Goal: Download file/media: Obtain a digital file from the website

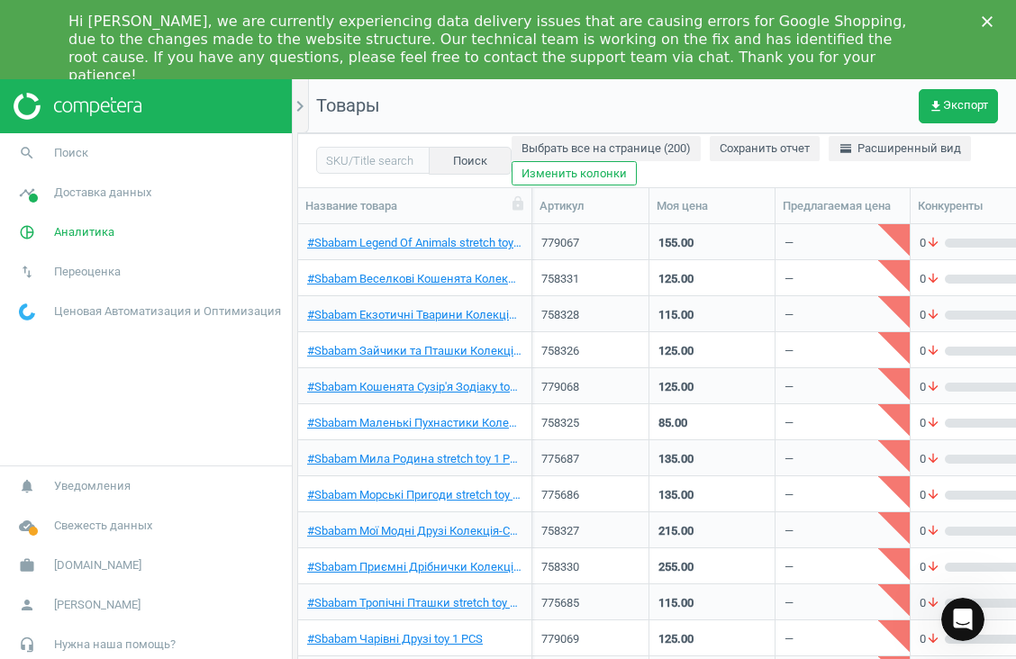
click at [982, 11] on div "Hi [PERSON_NAME], we are currently experiencing data delivery issues that are c…" at bounding box center [508, 48] width 1016 height 83
click at [988, 21] on icon "Close" at bounding box center [987, 21] width 11 height 11
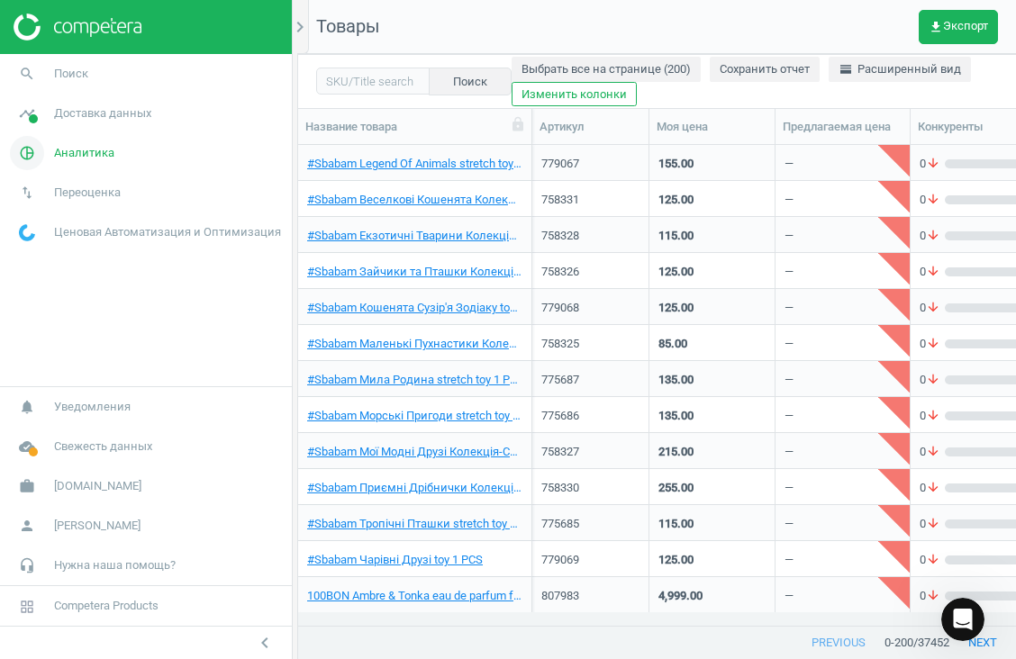
click at [29, 159] on icon "pie_chart_outlined" at bounding box center [27, 153] width 34 height 34
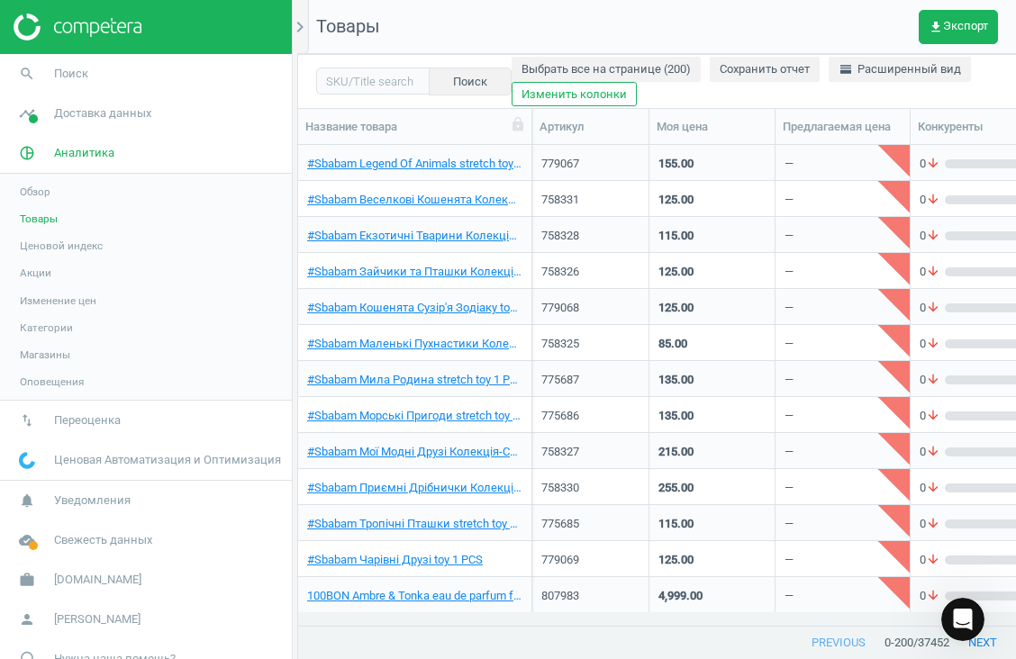
click at [47, 219] on span "Товары" at bounding box center [39, 219] width 38 height 14
click at [35, 212] on span "Товары" at bounding box center [39, 219] width 38 height 14
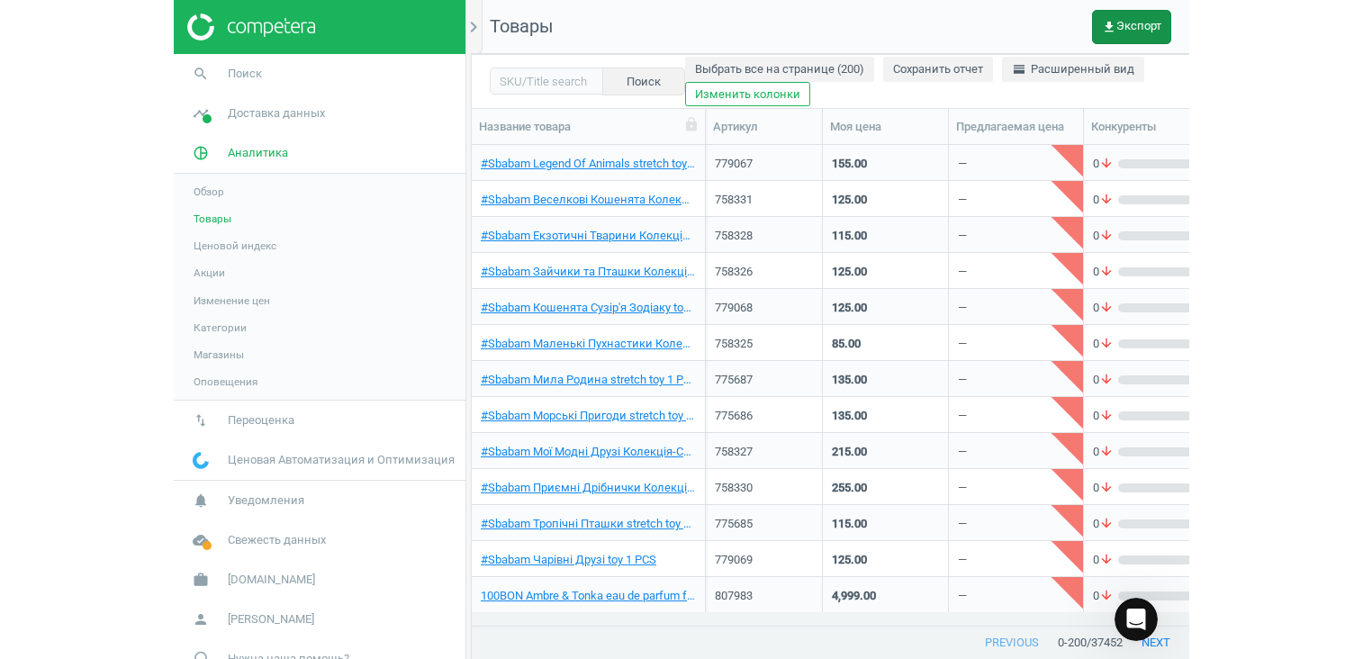
scroll to position [454, 1052]
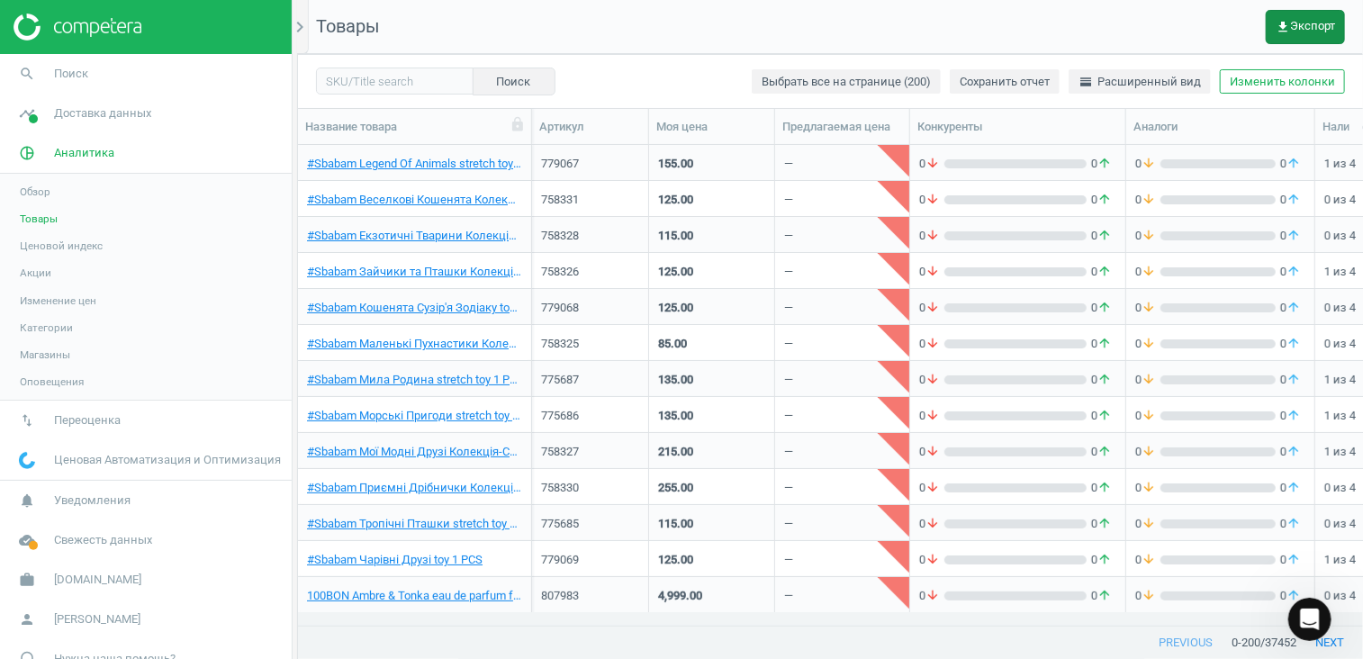
click at [1015, 12] on button "get_app Экспорт" at bounding box center [1305, 27] width 79 height 34
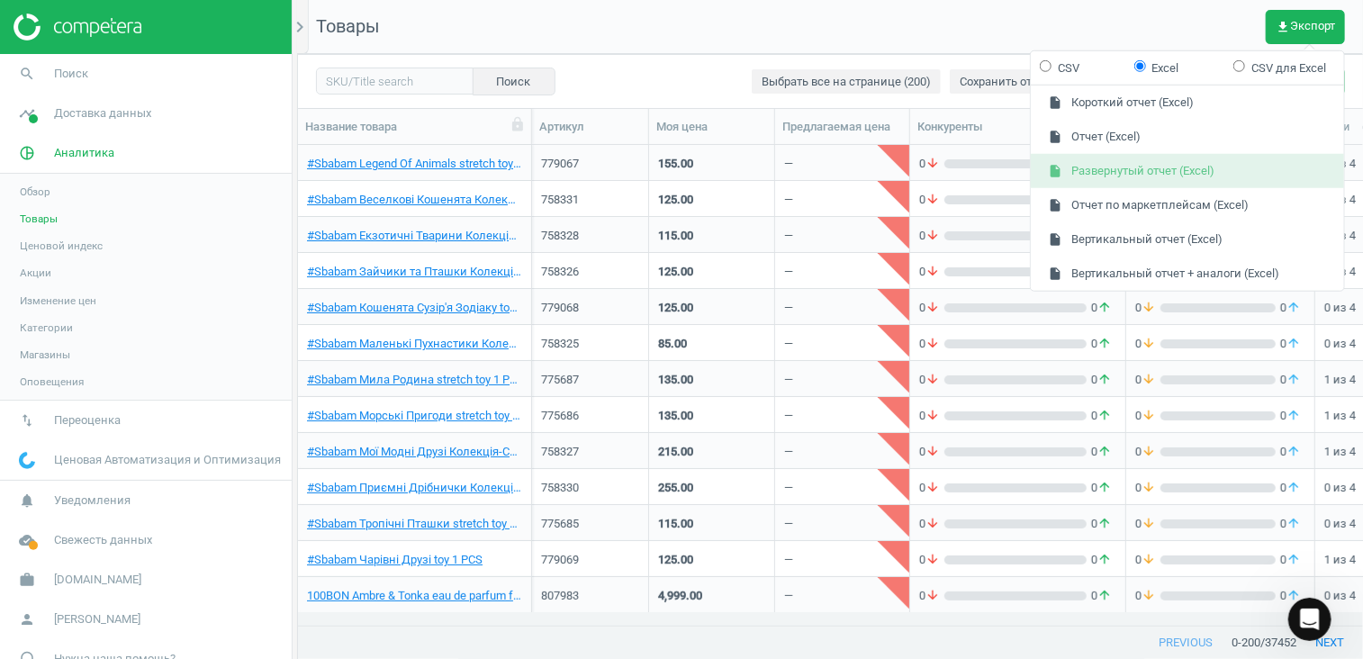
click at [1015, 171] on button "insert_drive_file Развернутый отчет (Excel)" at bounding box center [1187, 171] width 313 height 34
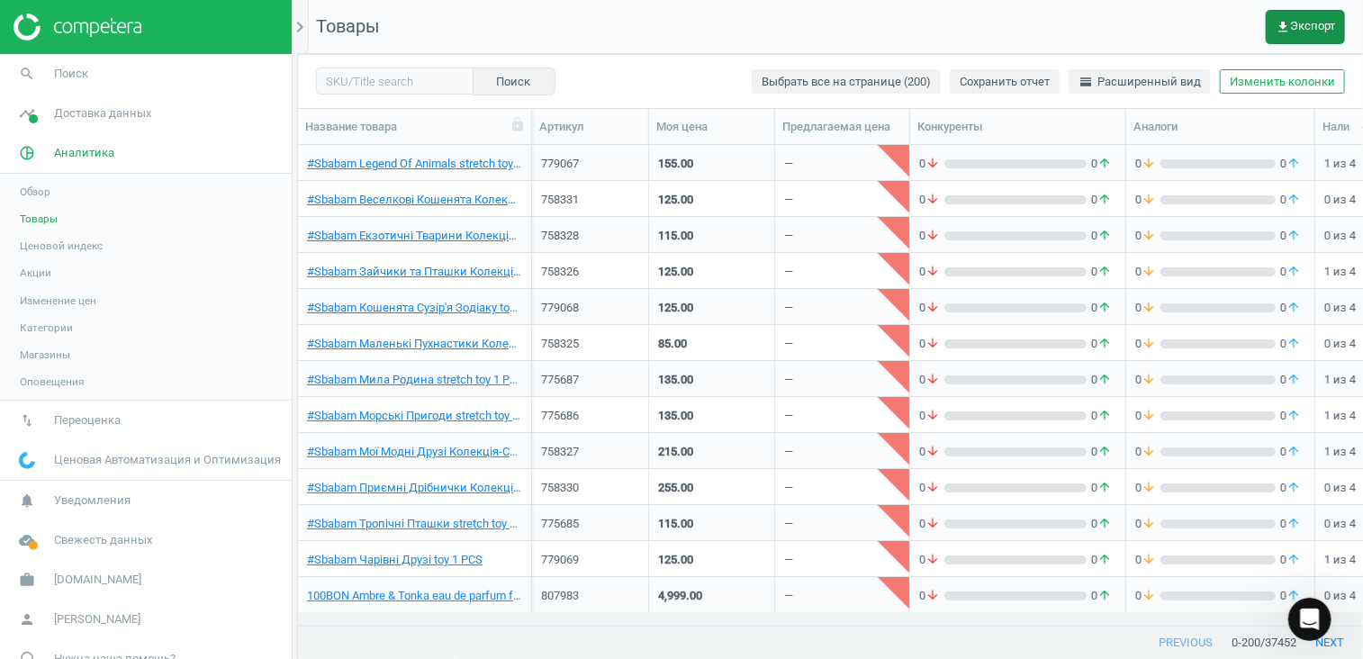
click at [1015, 24] on span "get_app Экспорт" at bounding box center [1305, 27] width 59 height 14
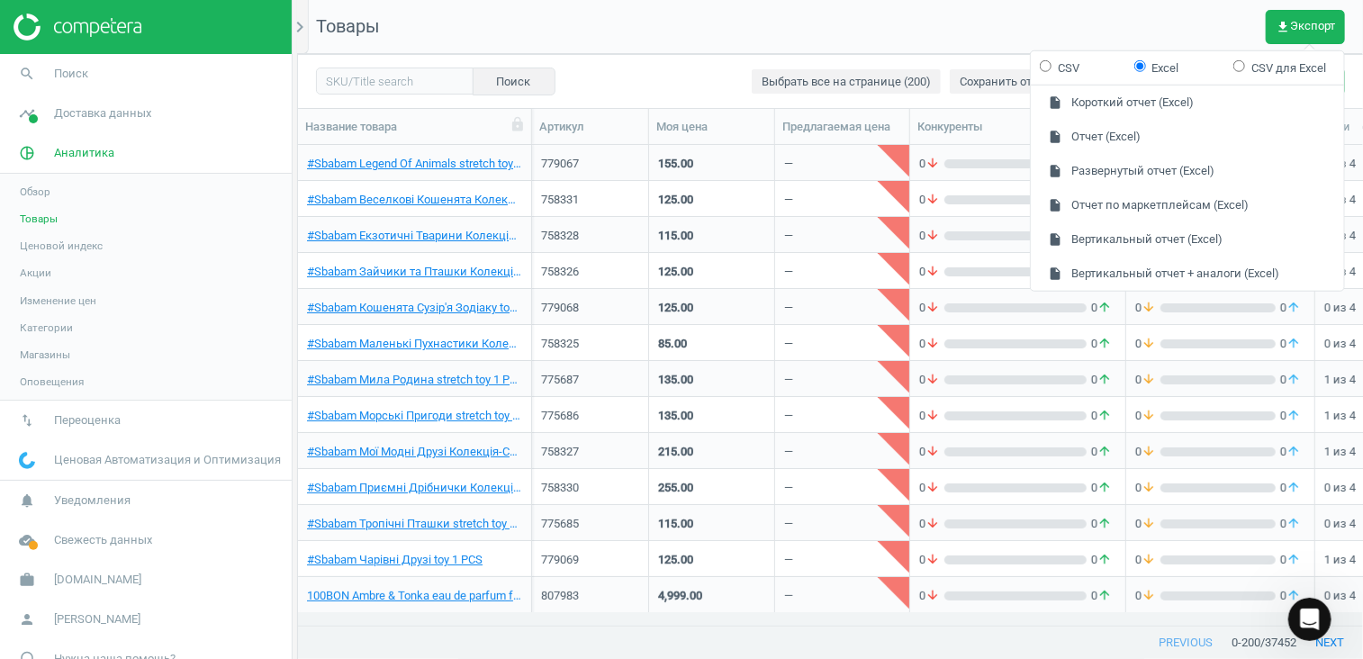
click at [1015, 64] on input "Excel" at bounding box center [1141, 65] width 12 height 12
click at [1015, 66] on label "CSV" at bounding box center [1060, 67] width 40 height 16
click at [1015, 66] on input "CSV" at bounding box center [1046, 65] width 12 height 12
radio input "true"
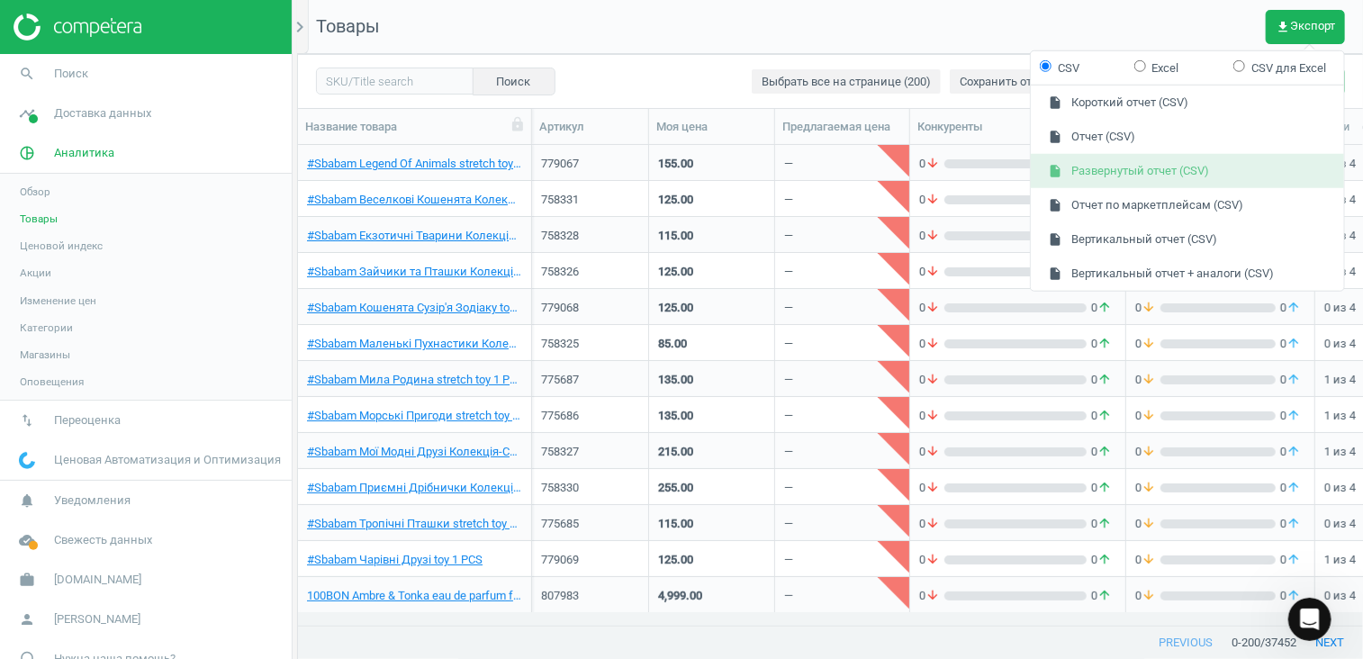
click at [1015, 171] on button "insert_drive_file Развернутый отчет (CSV)" at bounding box center [1187, 171] width 313 height 34
